Goal: Navigation & Orientation: Find specific page/section

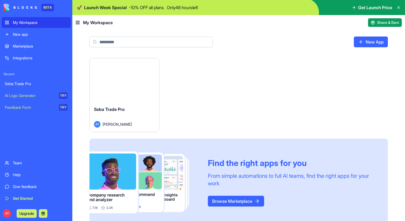
click at [135, 77] on button "Launch" at bounding box center [124, 80] width 40 height 11
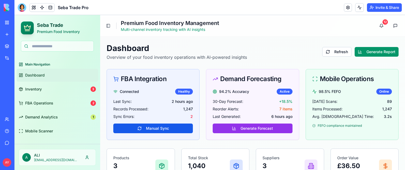
click at [45, 64] on div "Main Navigation" at bounding box center [57, 64] width 81 height 9
click at [46, 86] on link "Inventory 3" at bounding box center [57, 89] width 81 height 13
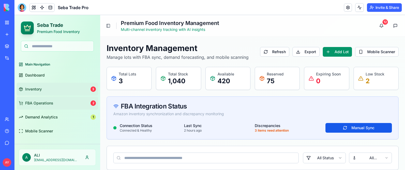
click at [47, 103] on span "FBA Operations" at bounding box center [39, 102] width 28 height 5
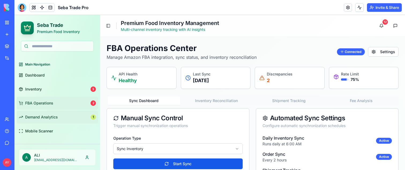
click at [47, 116] on span "Demand Analytics" at bounding box center [41, 116] width 33 height 5
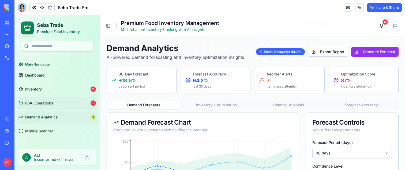
click at [47, 104] on span "FBA Operations" at bounding box center [39, 102] width 28 height 5
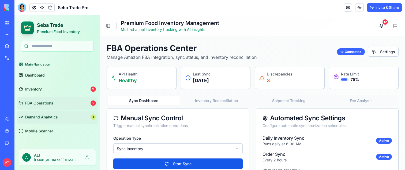
click at [51, 112] on link "Demand Analytics 1" at bounding box center [57, 116] width 81 height 13
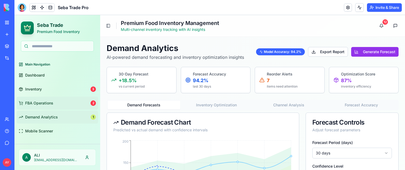
click at [49, 104] on span "FBA Operations" at bounding box center [39, 102] width 28 height 5
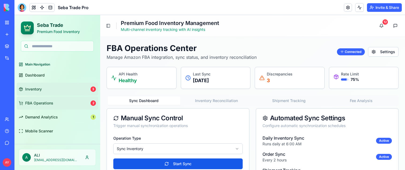
click at [58, 89] on link "Inventory 3" at bounding box center [57, 89] width 81 height 13
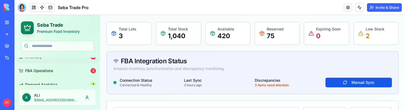
scroll to position [31, 0]
click at [55, 75] on link "FBA Operations 2" at bounding box center [57, 71] width 81 height 13
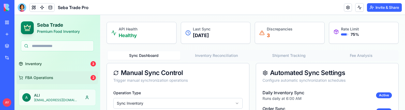
scroll to position [43, 0]
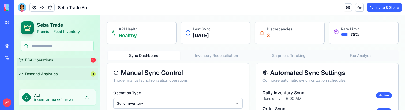
click at [52, 70] on link "Demand Analytics 1" at bounding box center [57, 74] width 81 height 13
